Goal: Information Seeking & Learning: Learn about a topic

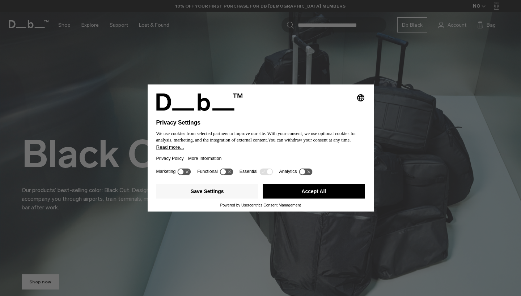
click at [312, 189] on button "Accept All" at bounding box center [313, 191] width 102 height 14
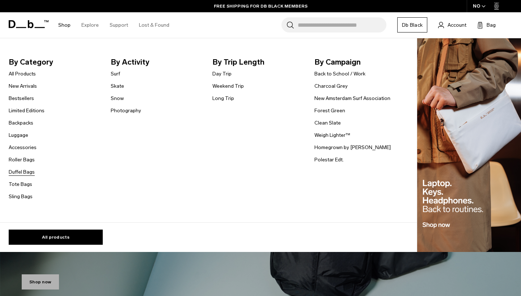
click at [18, 174] on link "Duffel Bags" at bounding box center [22, 172] width 26 height 8
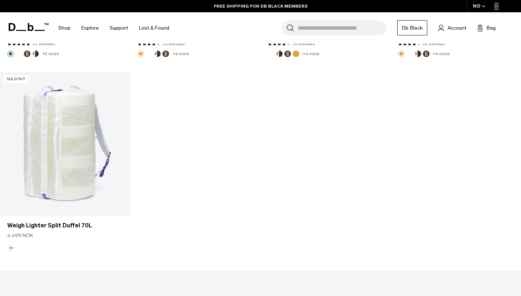
scroll to position [1801, 0]
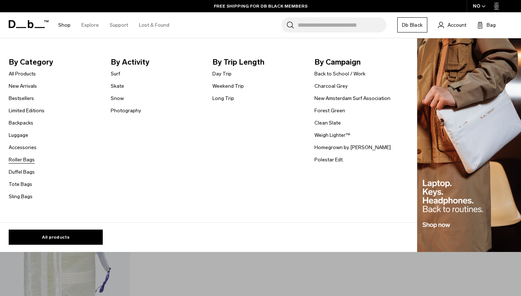
click at [19, 160] on link "Roller Bags" at bounding box center [22, 160] width 26 height 8
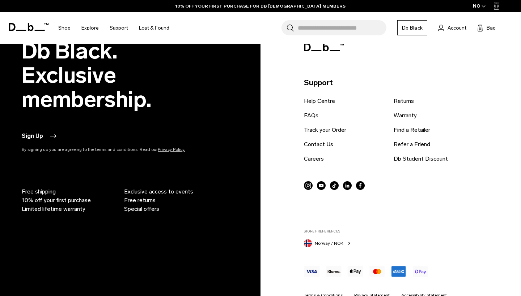
scroll to position [1061, 0]
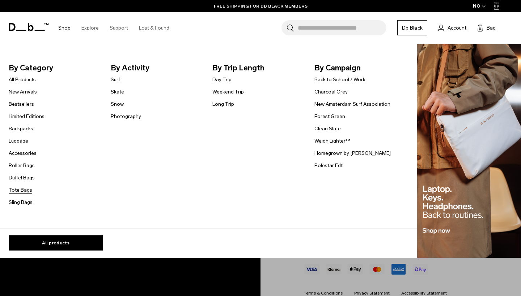
click at [22, 188] on link "Tote Bags" at bounding box center [20, 191] width 23 height 8
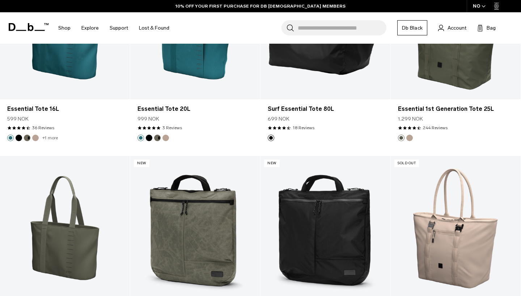
scroll to position [827, 0]
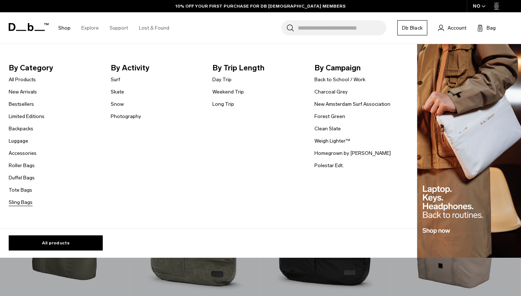
click at [28, 203] on link "Sling Bags" at bounding box center [21, 203] width 24 height 8
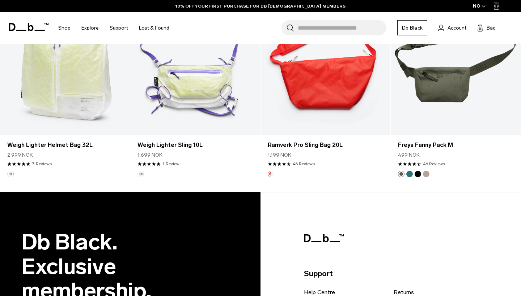
scroll to position [1618, 0]
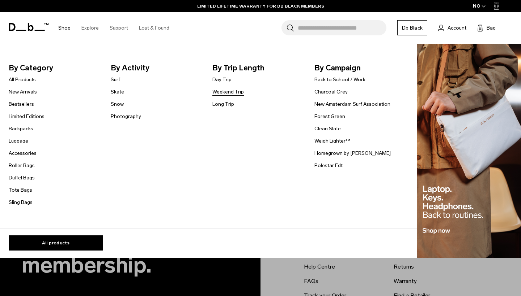
click at [220, 93] on link "Weekend Trip" at bounding box center [227, 92] width 31 height 8
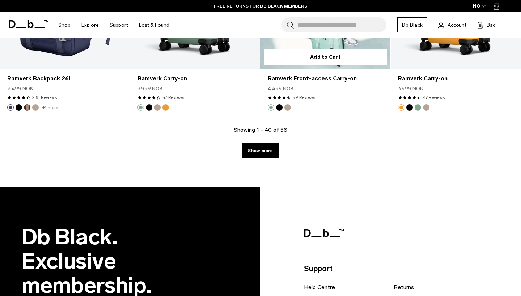
scroll to position [2125, 0]
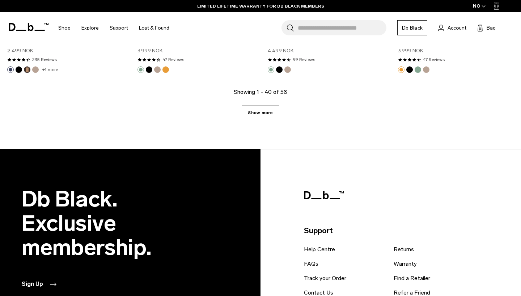
click at [264, 112] on link "Show more" at bounding box center [259, 112] width 37 height 15
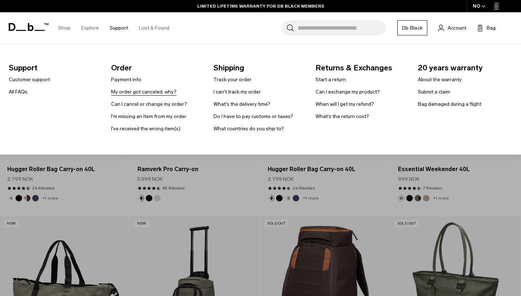
scroll to position [2420, 0]
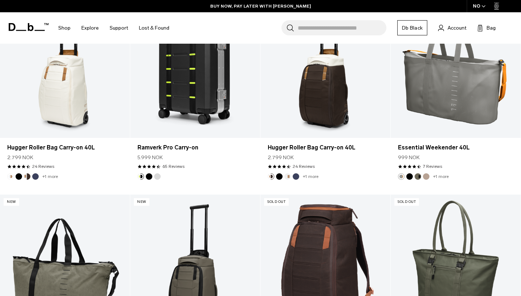
scroll to position [2125, 0]
